Goal: Transaction & Acquisition: Subscribe to service/newsletter

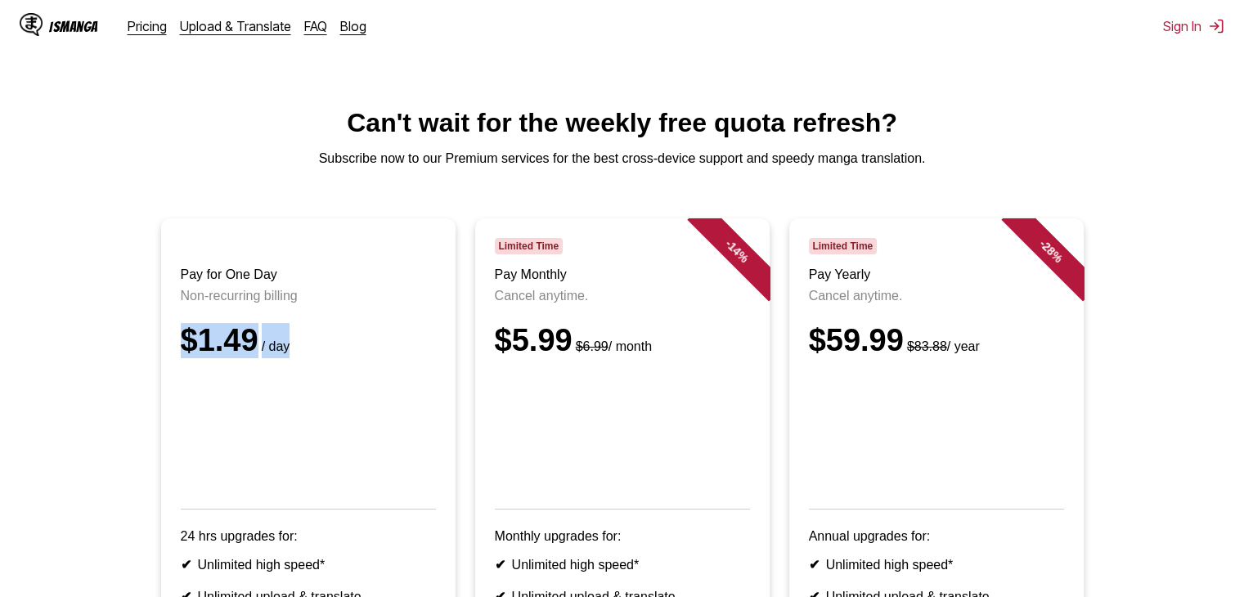
click at [258, 353] on small "/ day" at bounding box center [274, 346] width 32 height 14
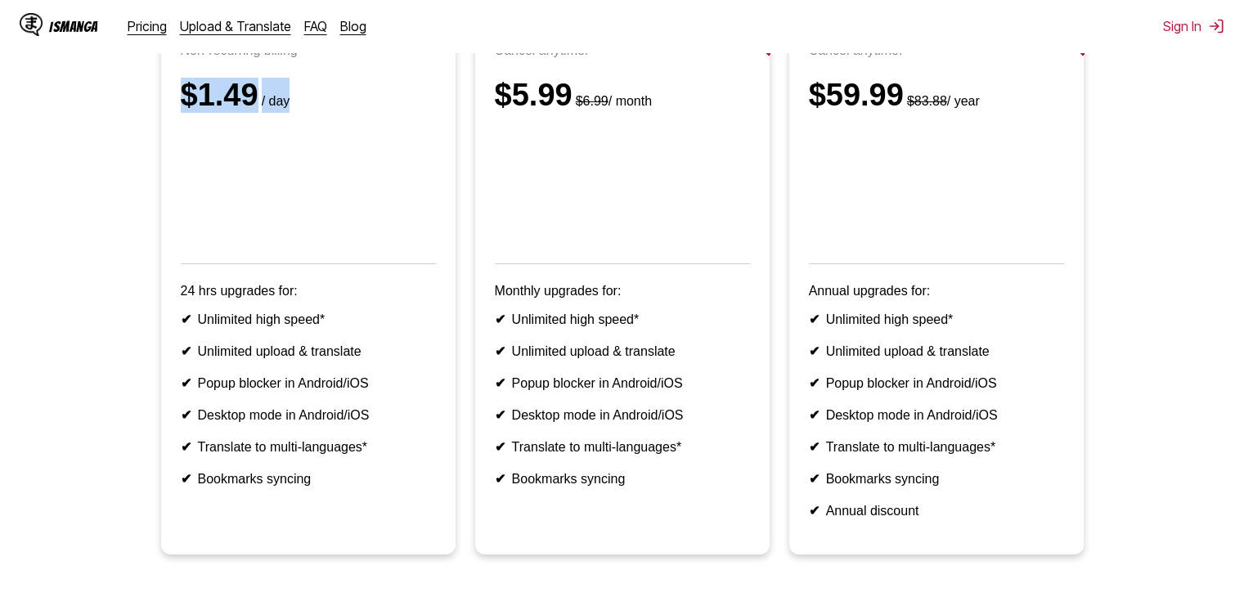
scroll to position [327, 0]
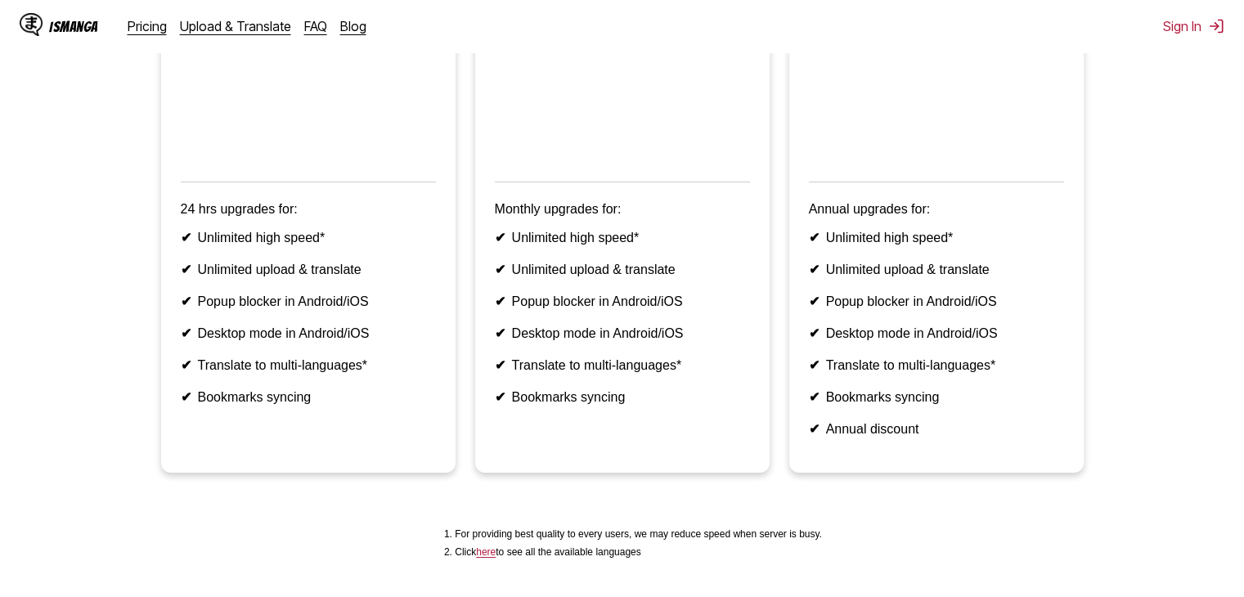
click at [368, 338] on ul "✔ Unlimited high speed* ✔ Unlimited upload & translate ✔ Popup blocker in Andro…" at bounding box center [308, 317] width 255 height 175
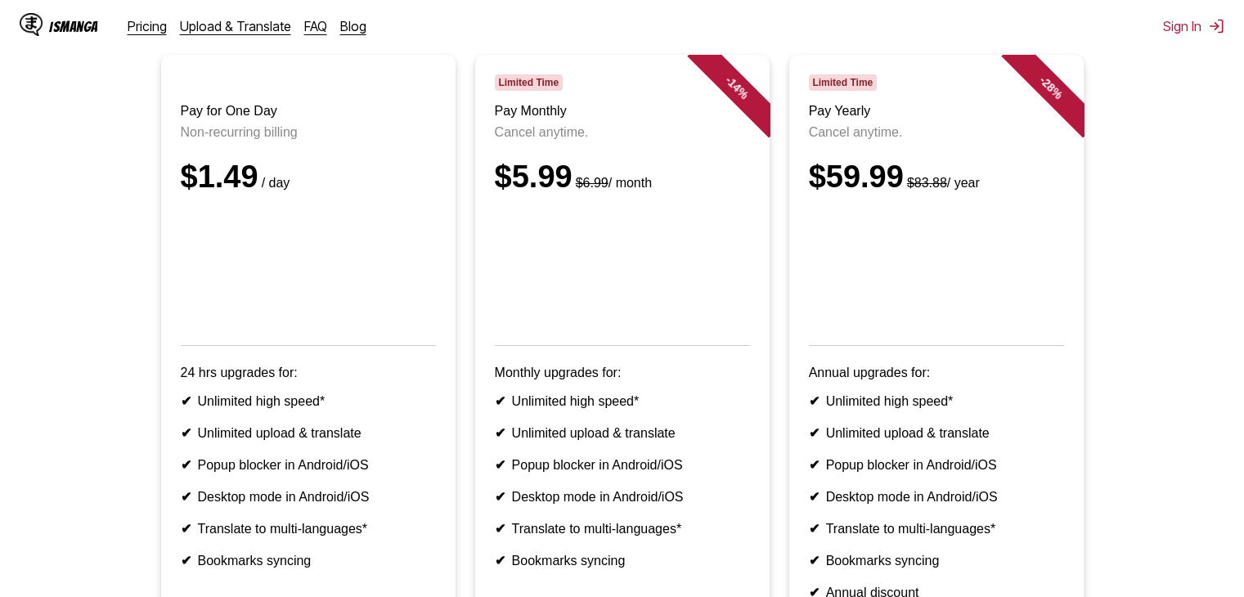
click at [235, 195] on div "$1.49 / day" at bounding box center [308, 176] width 255 height 35
click at [364, 217] on header "Pay for One Day Non-recurring billing $1.49 / day" at bounding box center [308, 209] width 255 height 271
click at [366, 195] on div "$1.49 / day" at bounding box center [308, 176] width 255 height 35
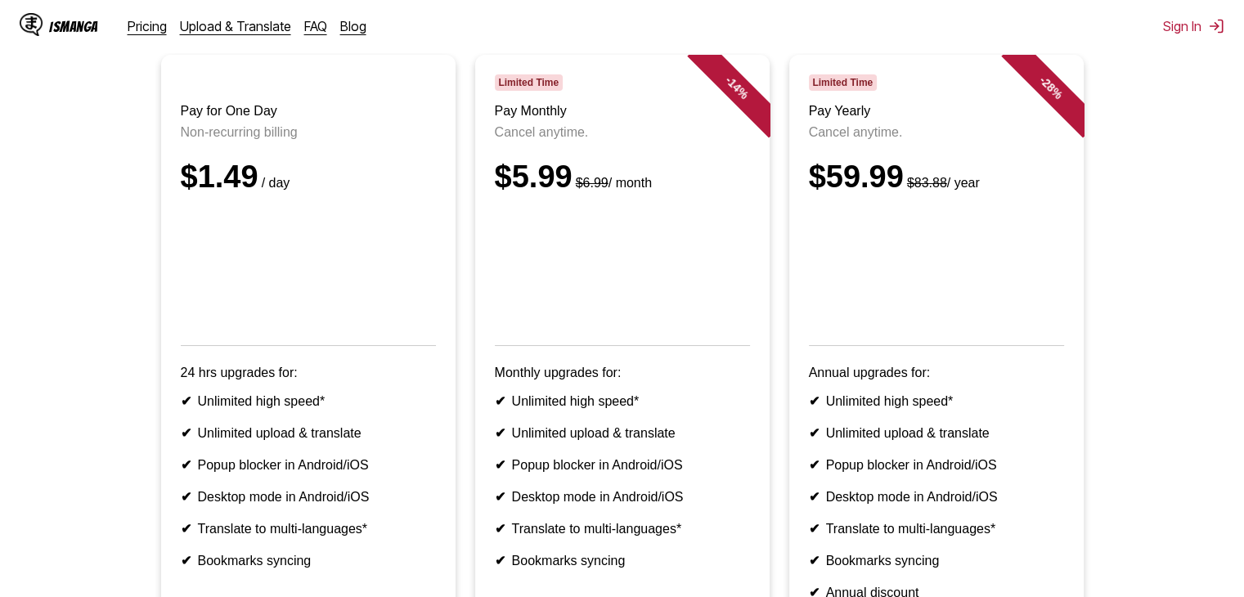
click at [538, 191] on div "$5.99 $6.99 / month" at bounding box center [622, 176] width 255 height 35
click at [495, 195] on div "$5.99 $6.99 / month" at bounding box center [622, 176] width 255 height 35
click at [491, 206] on article "- 14 % Limited Time Pay Monthly Cancel anytime. $5.99 $6.99 / month Monthly upg…" at bounding box center [622, 345] width 294 height 581
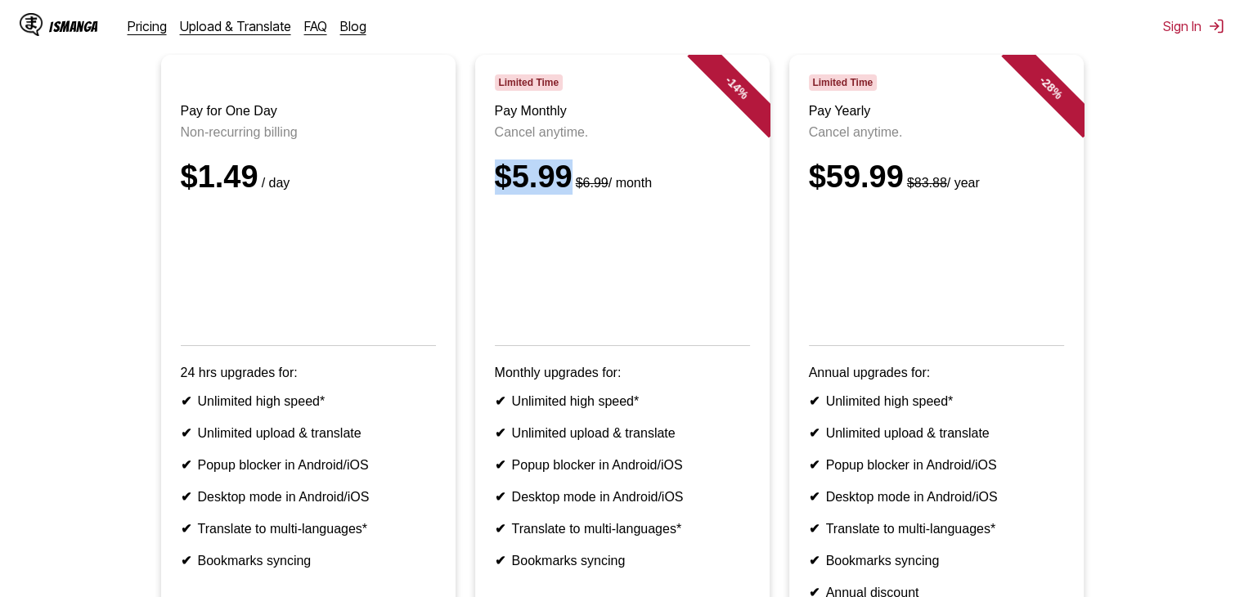
drag, startPoint x: 491, startPoint y: 206, endPoint x: 557, endPoint y: 198, distance: 66.7
click at [557, 198] on article "- 14 % Limited Time Pay Monthly Cancel anytime. $5.99 $6.99 / month Monthly upg…" at bounding box center [622, 345] width 294 height 581
copy div "$5.99"
